Goal: Task Accomplishment & Management: Manage account settings

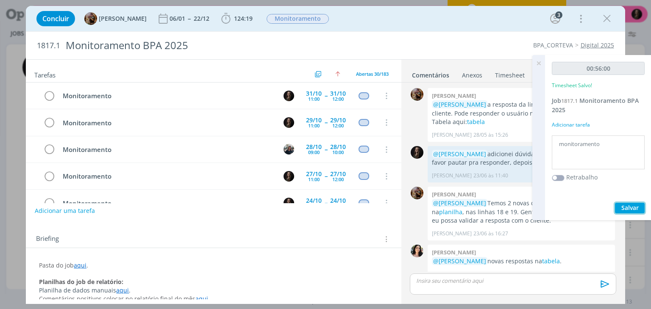
scroll to position [930, 0]
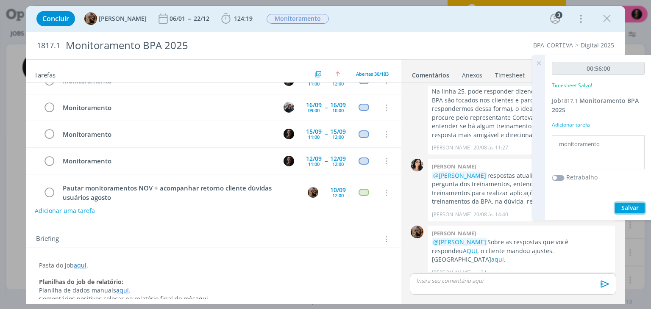
click at [636, 206] on span "Salvar" at bounding box center [629, 208] width 17 height 8
click at [536, 61] on icon at bounding box center [538, 63] width 15 height 17
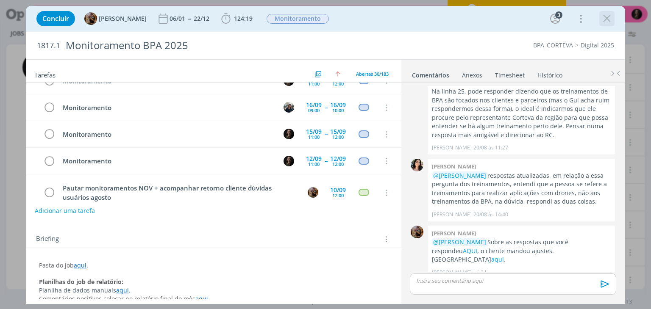
click at [611, 17] on icon "dialog" at bounding box center [606, 18] width 13 height 13
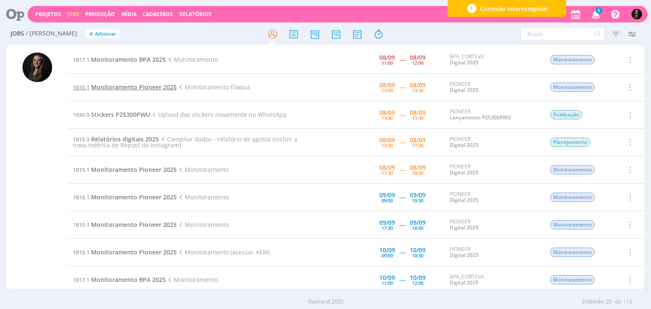
click at [146, 88] on span "Monitoramento Pioneer 2025" at bounding box center [134, 87] width 86 height 8
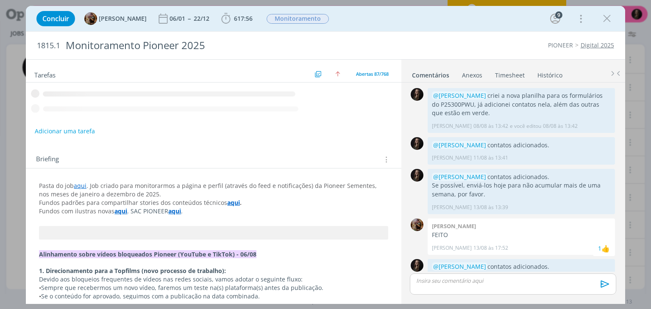
scroll to position [574, 0]
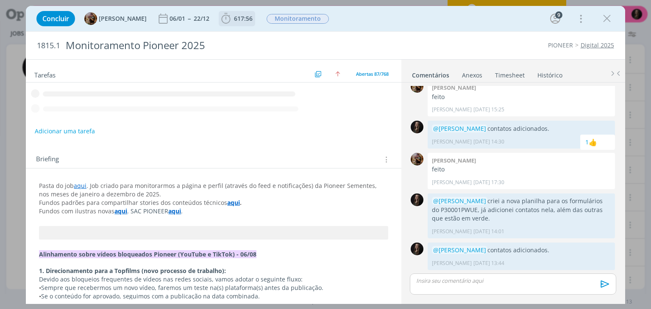
click at [232, 17] on icon "dialog" at bounding box center [225, 18] width 13 height 13
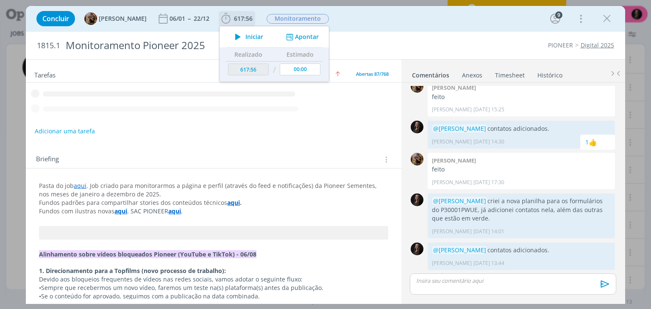
click at [245, 39] on icon "dialog" at bounding box center [237, 36] width 15 height 11
click at [607, 18] on icon "dialog" at bounding box center [606, 18] width 13 height 13
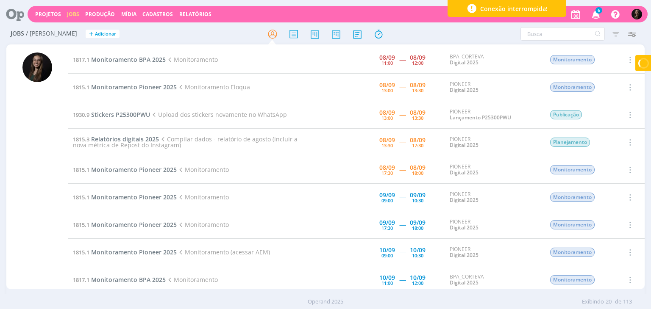
click at [606, 16] on div at bounding box center [325, 154] width 651 height 309
click at [147, 58] on span "Monitoramento BPA 2025" at bounding box center [128, 59] width 75 height 8
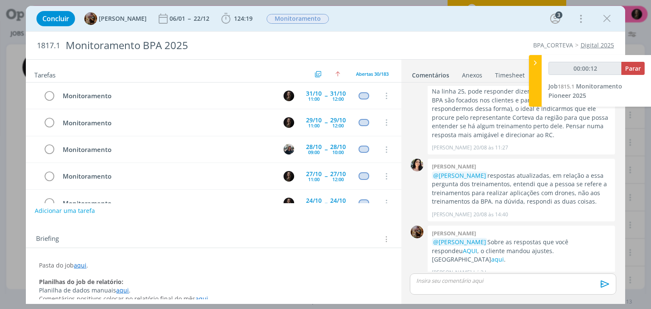
scroll to position [690, 0]
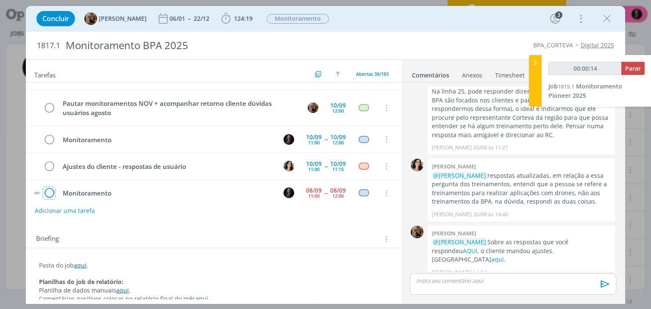
click at [48, 187] on icon "dialog" at bounding box center [49, 193] width 12 height 13
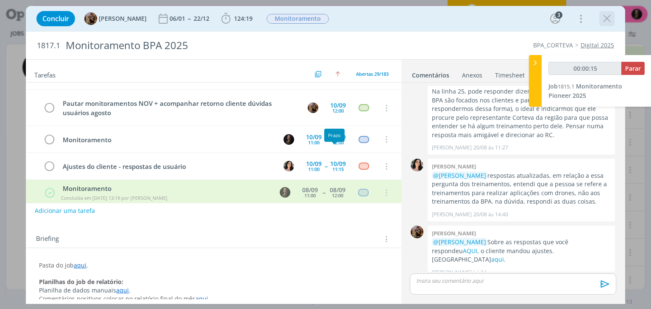
click at [607, 18] on icon "dialog" at bounding box center [606, 18] width 13 height 13
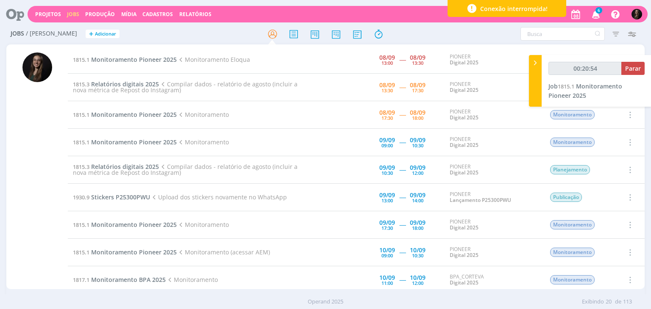
click at [215, 37] on div "Jobs / [PERSON_NAME] + Adicionar" at bounding box center [112, 34] width 213 height 21
click at [633, 70] on span "Parar" at bounding box center [633, 68] width 16 height 8
click at [160, 58] on span "Monitoramento Pioneer 2025" at bounding box center [134, 59] width 86 height 8
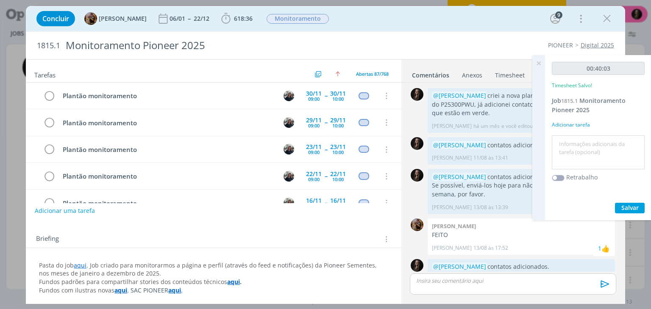
type input "00:40:00"
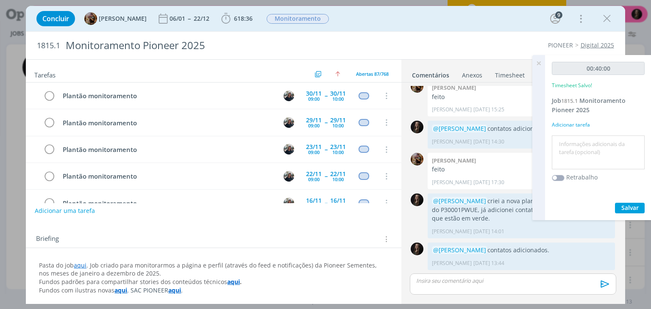
scroll to position [2199, 0]
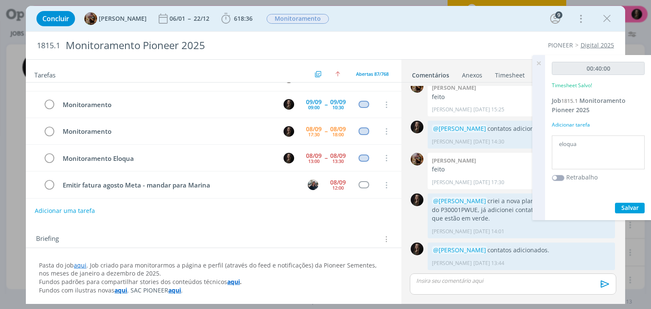
type textarea "eloqua"
click at [615, 203] on button "Salvar" at bounding box center [630, 208] width 30 height 11
click at [641, 205] on button "Salvar" at bounding box center [630, 208] width 30 height 11
click at [50, 152] on icon "dialog" at bounding box center [49, 158] width 12 height 13
click at [607, 19] on icon "dialog" at bounding box center [606, 18] width 13 height 13
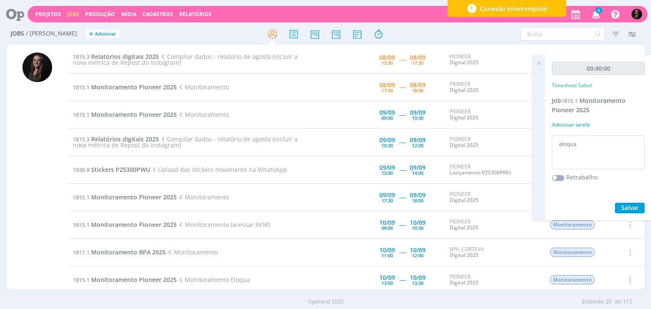
click at [159, 57] on icon at bounding box center [163, 57] width 8 height 8
click at [154, 58] on span "Compilar dados - relatório de agosto (incluir a nova métrica de Repost do Insta…" at bounding box center [185, 60] width 224 height 14
click at [142, 60] on span "Compilar dados - relatório de agosto (incluir a nova métrica de Repost do Insta…" at bounding box center [185, 60] width 224 height 14
click at [136, 55] on span "Relatórios digitais 2025" at bounding box center [125, 57] width 68 height 8
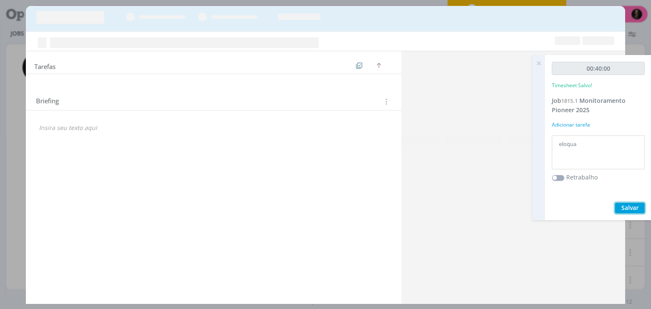
click at [637, 207] on span "Salvar" at bounding box center [629, 208] width 17 height 8
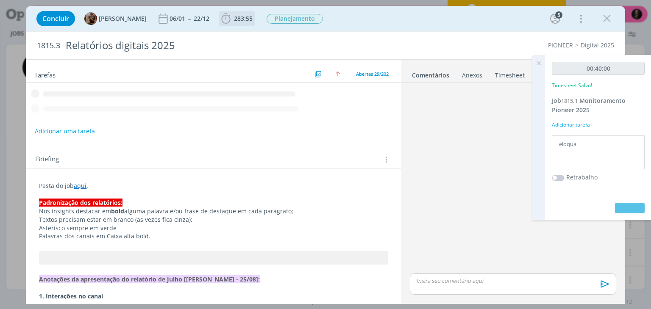
click at [248, 24] on span "283:55" at bounding box center [236, 18] width 35 height 13
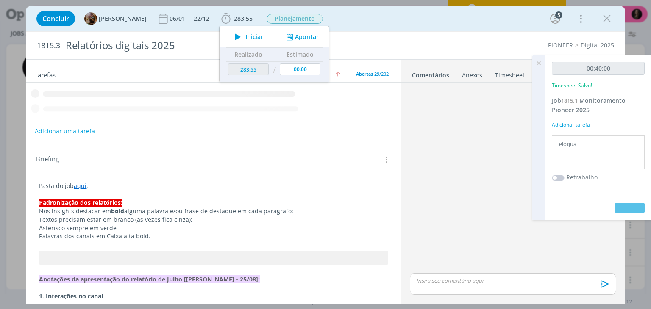
click at [254, 34] on span "Iniciar" at bounding box center [254, 37] width 18 height 6
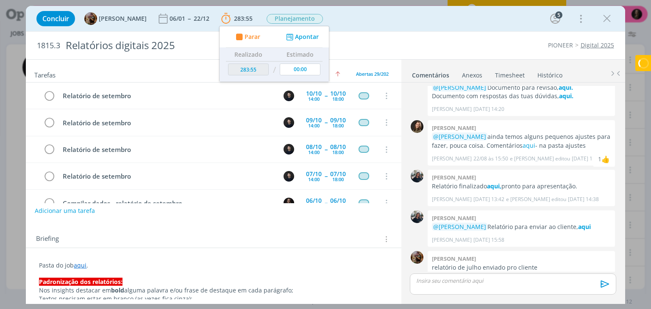
scroll to position [749, 0]
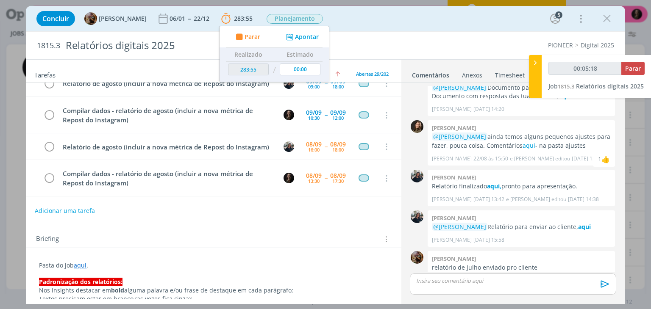
type input "00:05:19"
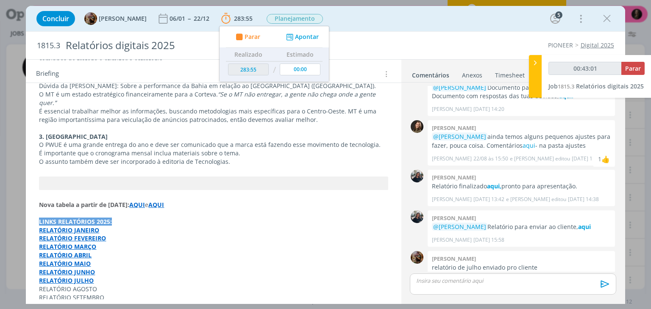
scroll to position [257, 0]
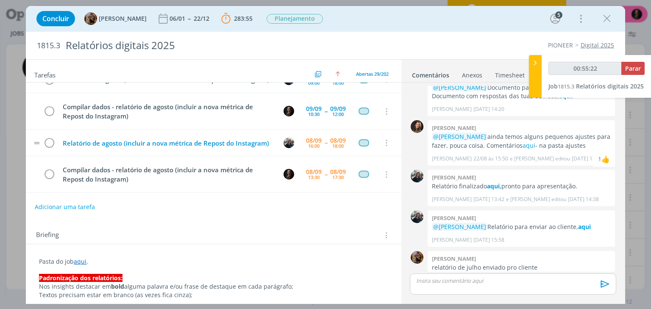
scroll to position [0, 0]
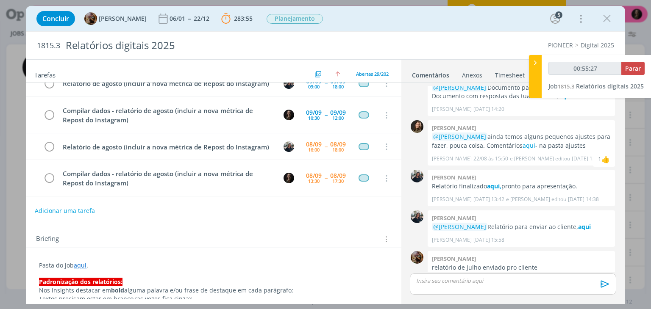
type input "00:55:29"
click at [536, 66] on icon at bounding box center [535, 62] width 8 height 9
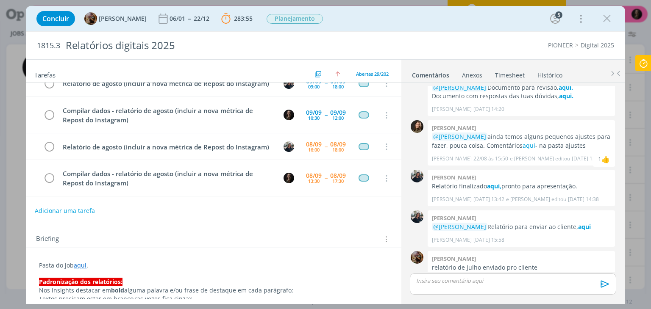
click at [646, 62] on icon at bounding box center [642, 63] width 15 height 17
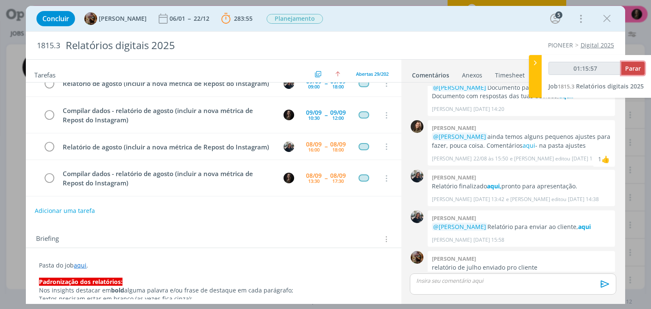
click at [635, 65] on span "Parar" at bounding box center [633, 68] width 16 height 8
click at [608, 17] on icon "dialog" at bounding box center [606, 18] width 13 height 13
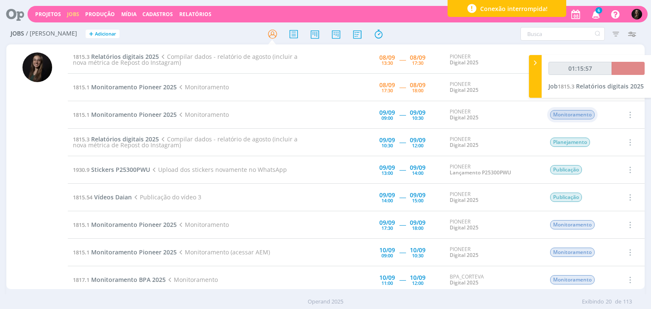
type input "01:16:00"
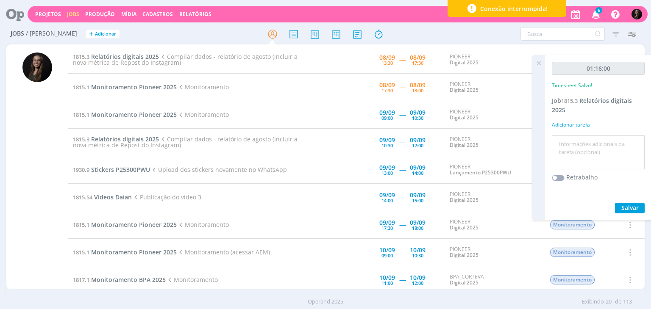
click at [598, 166] on textarea at bounding box center [598, 153] width 89 height 30
type textarea "compilar dados"
click at [615, 203] on button "Salvar" at bounding box center [630, 208] width 30 height 11
click at [18, 17] on icon at bounding box center [11, 14] width 17 height 17
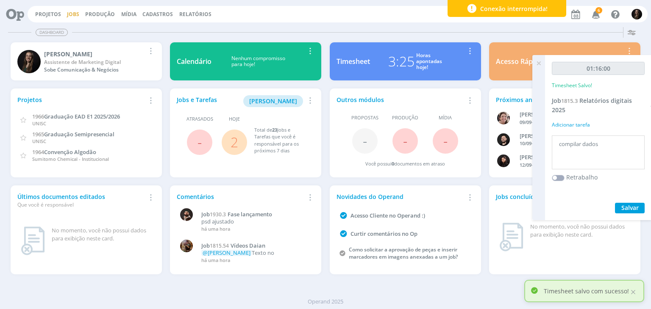
click at [74, 16] on link "Jobs" at bounding box center [73, 14] width 12 height 7
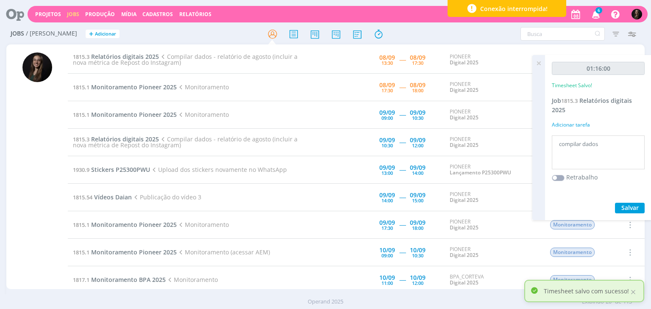
click at [536, 63] on icon at bounding box center [538, 63] width 15 height 17
